Goal: Navigation & Orientation: Find specific page/section

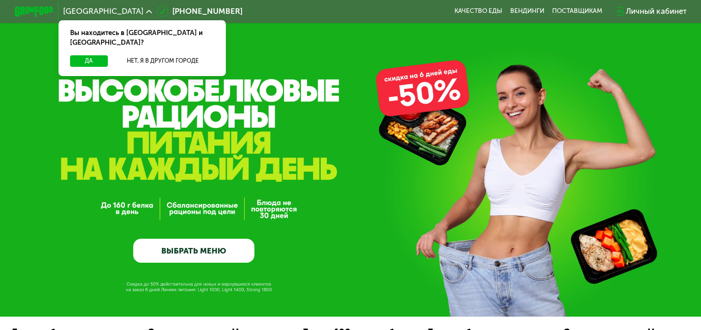
click at [146, 13] on icon at bounding box center [149, 12] width 6 height 6
click at [141, 55] on button "Нет, я в другом городе" at bounding box center [163, 61] width 103 height 12
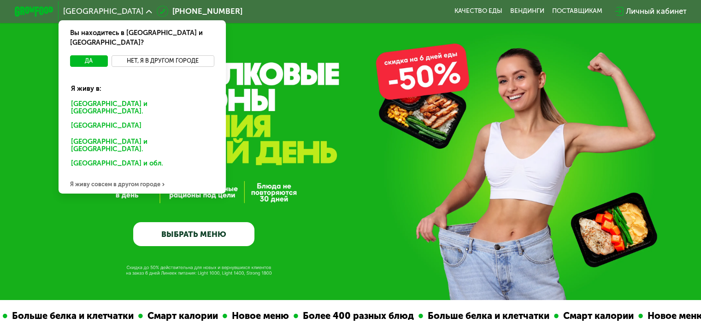
scroll to position [17, 0]
click at [121, 174] on div "Я живу совсем в другом городе" at bounding box center [142, 183] width 167 height 19
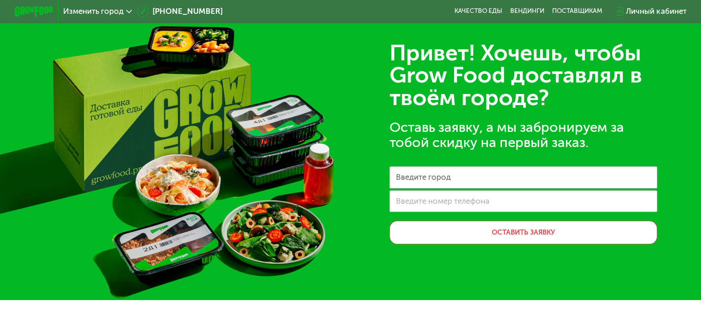
click at [420, 201] on label "Введите номер телефона" at bounding box center [443, 202] width 94 height 6
click at [420, 201] on input "Введите номер телефона" at bounding box center [523, 201] width 268 height 22
click at [347, 167] on div "Привет! Хочешь, чтобы Grow Food доставлял в твоём городе? Оставь заявку, а мы з…" at bounding box center [350, 141] width 701 height 317
click at [501, 5] on div "Изменить город [PHONE_NUMBER] Качество еды [PERSON_NAME] поставщикам Личный каб…" at bounding box center [351, 11] width 682 height 21
click at [35, 9] on img at bounding box center [34, 11] width 39 height 10
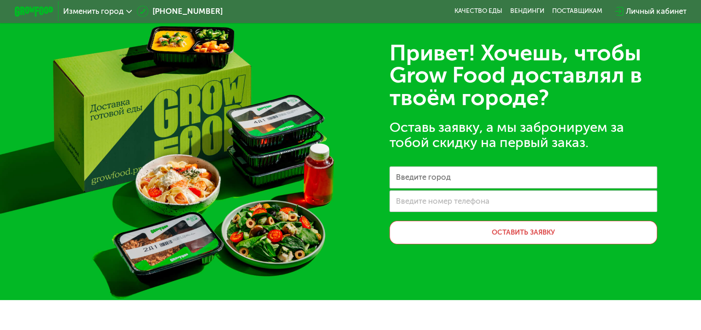
click at [385, 27] on div "Привет! Хочешь, чтобы Grow Food доставлял в твоём городе? Оставь заявку, а мы з…" at bounding box center [350, 141] width 701 height 317
click at [21, 12] on img at bounding box center [34, 11] width 39 height 10
click at [87, 13] on span "Изменить город" at bounding box center [93, 11] width 60 height 8
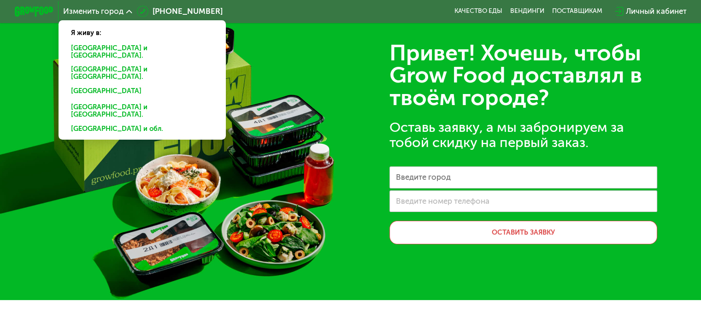
click at [111, 101] on div "[GEOGRAPHIC_DATA] и [GEOGRAPHIC_DATA]." at bounding box center [140, 111] width 152 height 20
